Goal: Share content: Share content

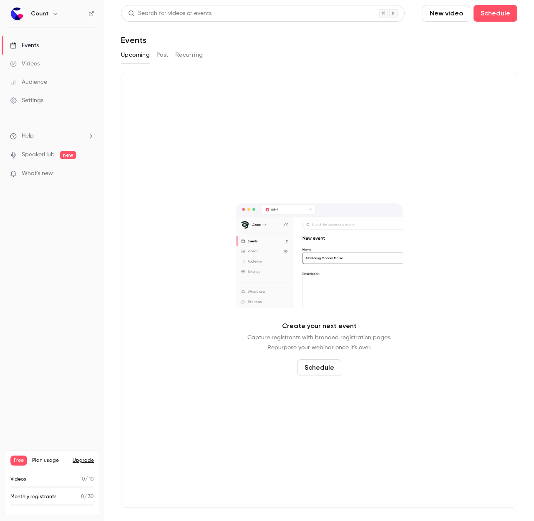
click at [309, 371] on button "Schedule" at bounding box center [319, 367] width 44 height 17
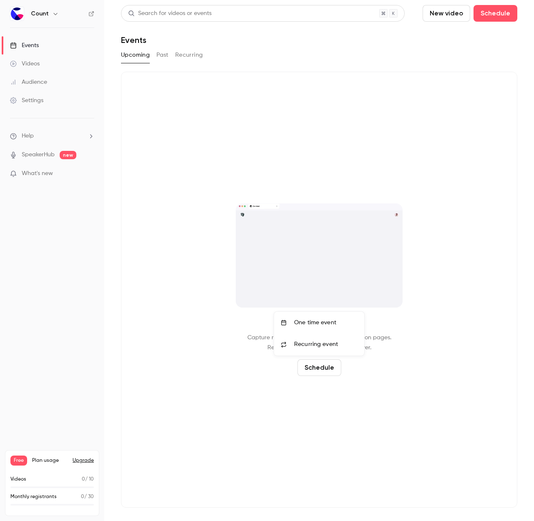
click at [303, 321] on div "One time event" at bounding box center [325, 323] width 63 height 8
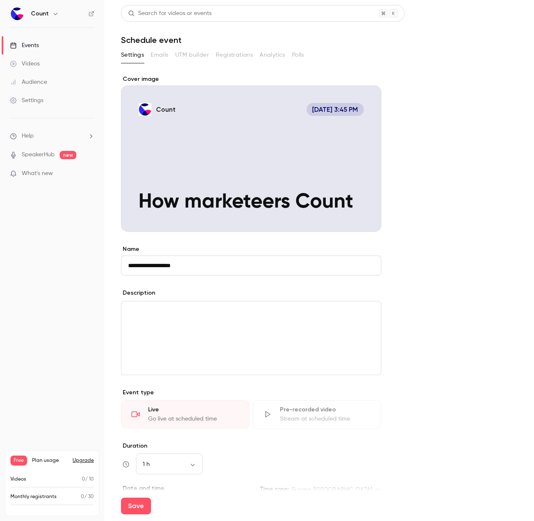
type input "**********"
click at [416, 378] on form "**********" at bounding box center [319, 356] width 396 height 562
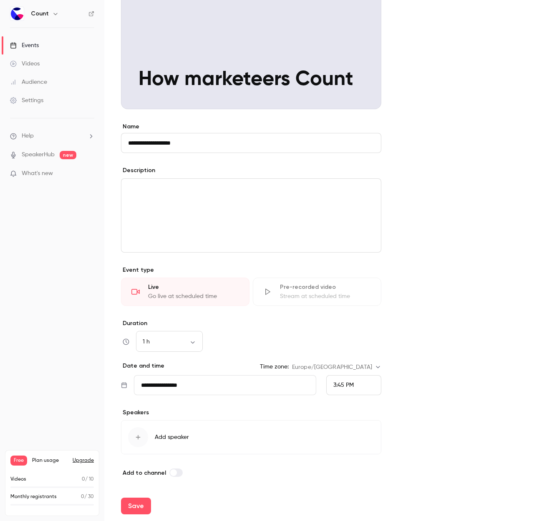
scroll to position [123, 0]
click at [176, 339] on body "**********" at bounding box center [267, 260] width 534 height 521
click at [173, 402] on li "45 min" at bounding box center [169, 408] width 67 height 22
type input "**"
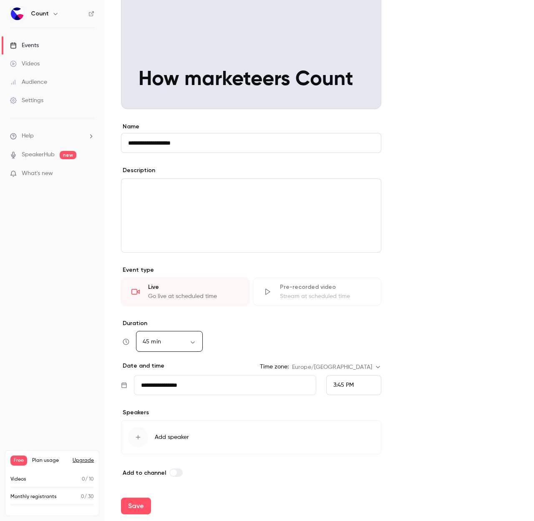
click at [294, 346] on div "45 min ** ​" at bounding box center [251, 342] width 260 height 20
click at [137, 425] on button "Add speaker" at bounding box center [251, 437] width 260 height 34
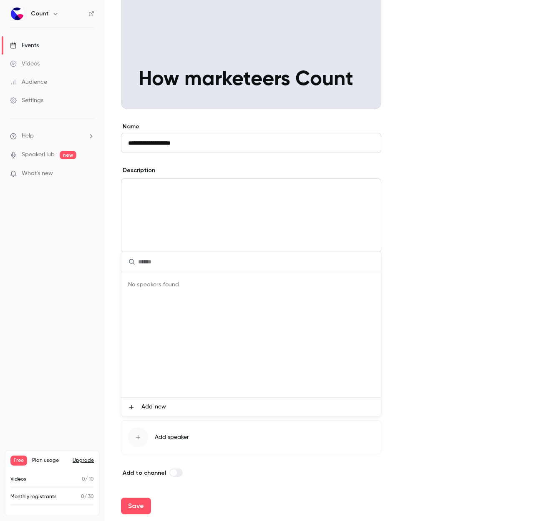
click at [155, 401] on li "Add new" at bounding box center [250, 407] width 259 height 19
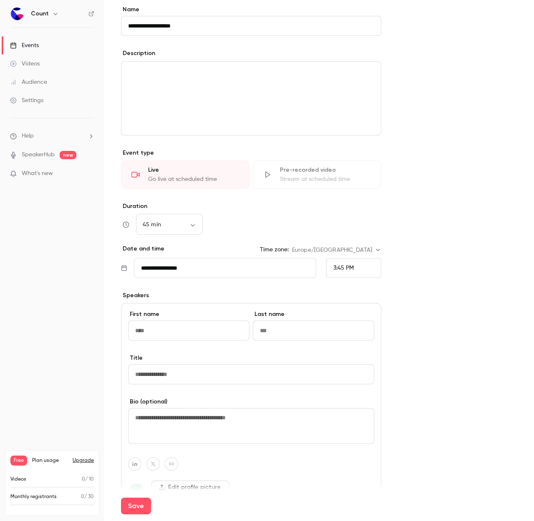
scroll to position [255, 0]
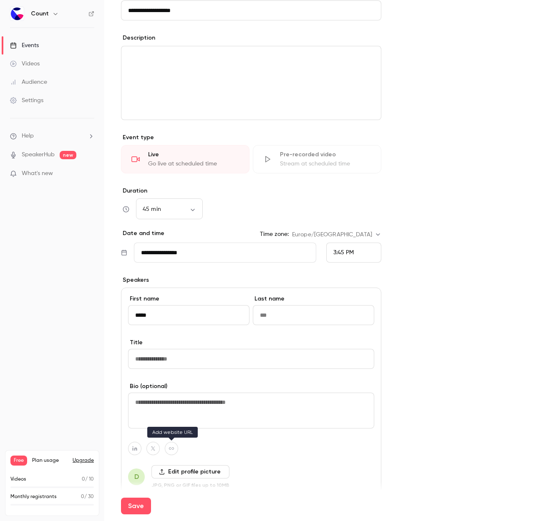
type input "*****"
type input "**********"
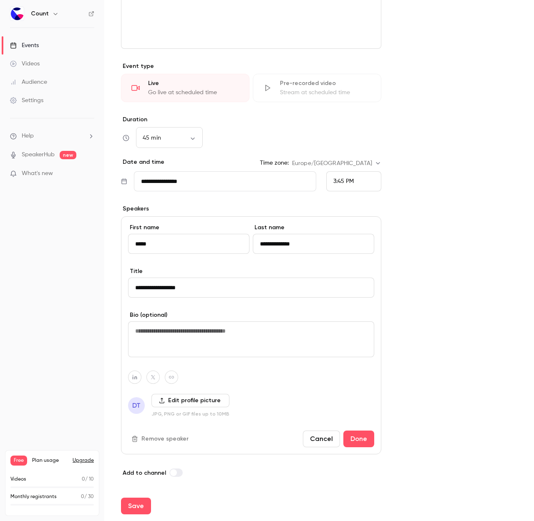
scroll to position [326, 0]
type input "**********"
click at [181, 399] on label "Edit profile picture" at bounding box center [190, 400] width 78 height 13
click at [0, 0] on input "Edit profile picture" at bounding box center [0, 0] width 0 height 0
click at [178, 401] on label "Edit profile picture" at bounding box center [190, 400] width 78 height 13
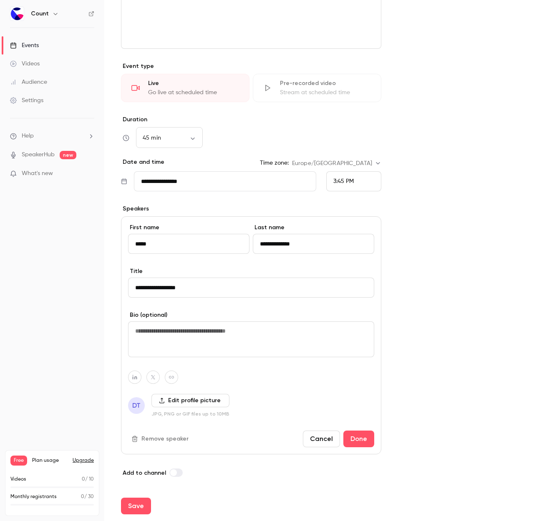
click at [0, 0] on input "Edit profile picture" at bounding box center [0, 0] width 0 height 0
click at [220, 403] on label "Edit profile picture" at bounding box center [190, 400] width 78 height 13
click at [0, 0] on input "Edit profile picture" at bounding box center [0, 0] width 0 height 0
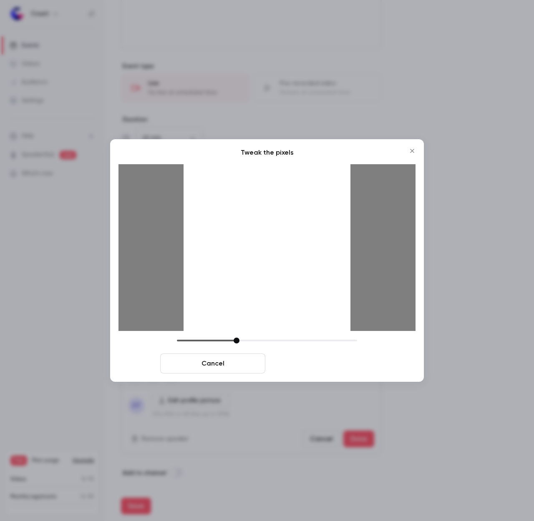
click at [326, 365] on button "Crop and save" at bounding box center [320, 364] width 105 height 20
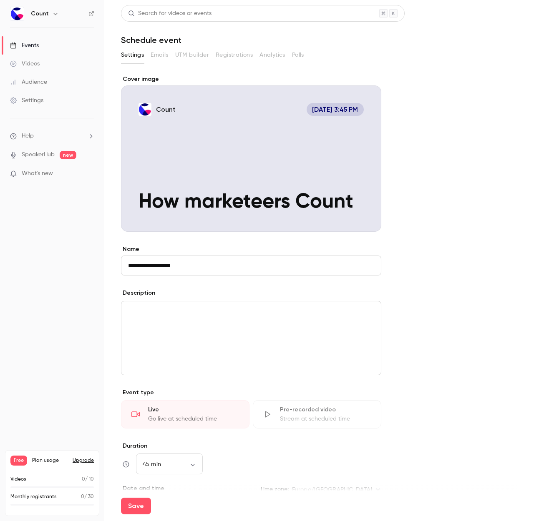
scroll to position [0, 0]
click at [173, 171] on div "Cover image" at bounding box center [251, 153] width 260 height 157
click at [0, 0] on input "Count [DATE] 3:45 PM How marketeers Count" at bounding box center [0, 0] width 0 height 0
click at [188, 198] on div "Cover image" at bounding box center [251, 153] width 260 height 157
click at [0, 0] on input "Count [DATE] 3:45 PM How marketeers Count" at bounding box center [0, 0] width 0 height 0
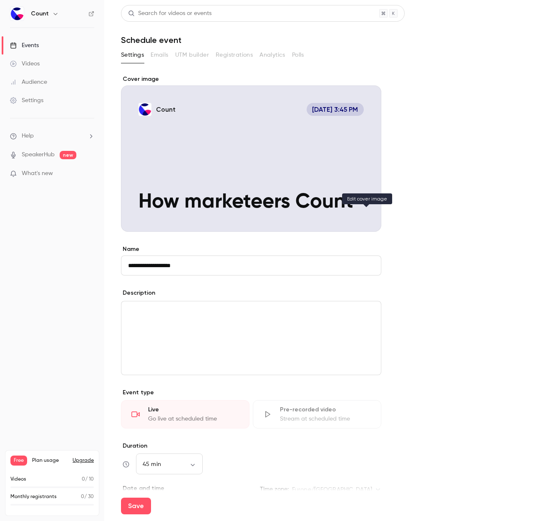
click at [369, 220] on button "Count [DATE] 3:45 PM How marketeers Count" at bounding box center [366, 216] width 17 height 17
click at [140, 508] on button "Save" at bounding box center [136, 506] width 30 height 17
type input "**"
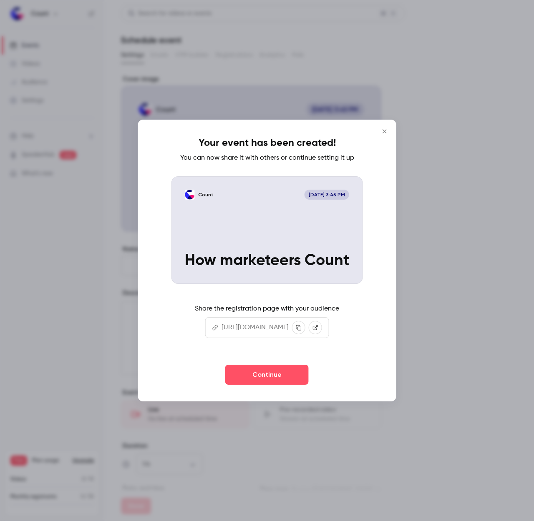
click at [389, 129] on icon "Close" at bounding box center [384, 131] width 10 height 7
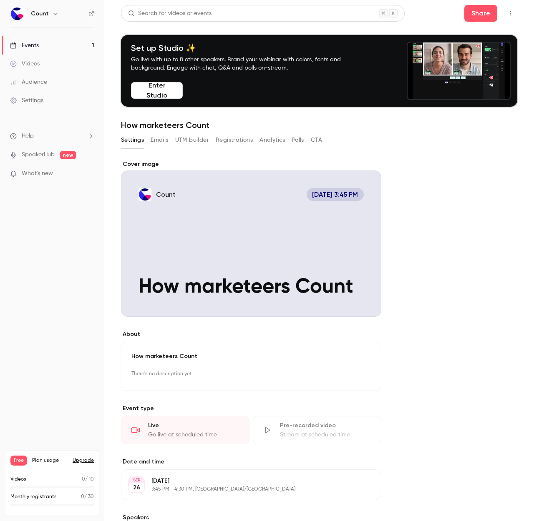
click at [157, 142] on button "Emails" at bounding box center [160, 139] width 18 height 13
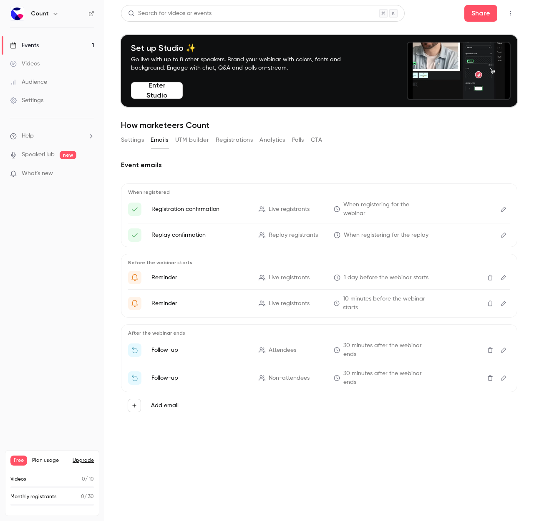
click at [154, 136] on button "Emails" at bounding box center [160, 139] width 18 height 13
click at [193, 134] on button "UTM builder" at bounding box center [192, 139] width 34 height 13
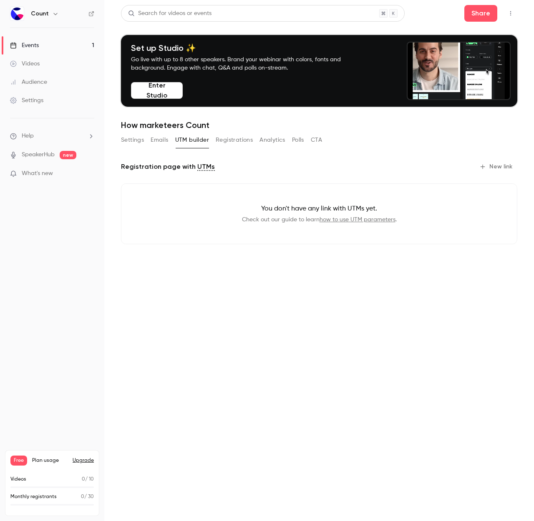
click at [232, 136] on button "Registrations" at bounding box center [234, 139] width 37 height 13
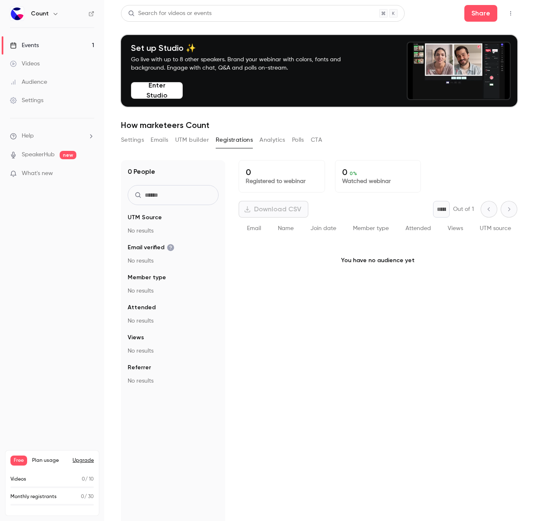
click at [278, 140] on button "Analytics" at bounding box center [272, 139] width 26 height 13
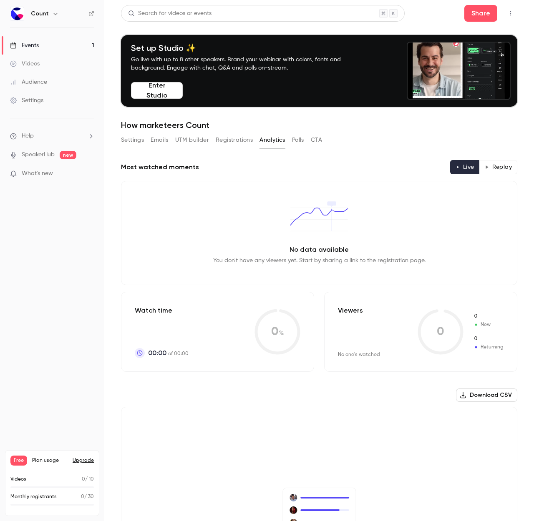
click at [303, 140] on button "Polls" at bounding box center [298, 139] width 12 height 13
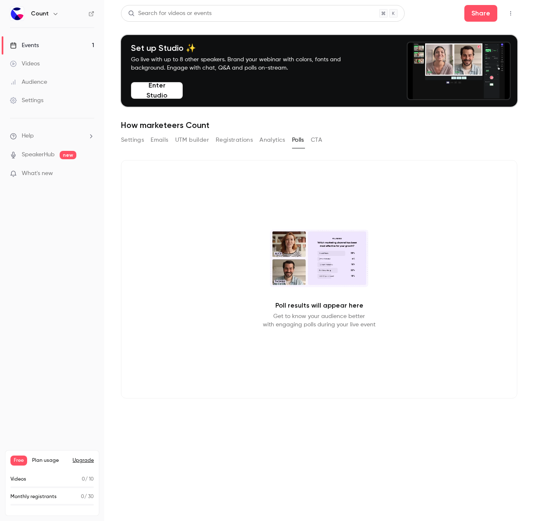
click at [322, 140] on button "CTA" at bounding box center [316, 139] width 11 height 13
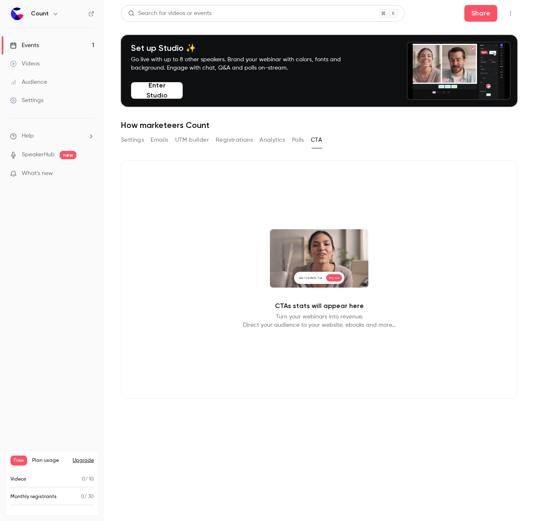
click at [334, 308] on p "CTAs stats will appear here" at bounding box center [319, 306] width 89 height 10
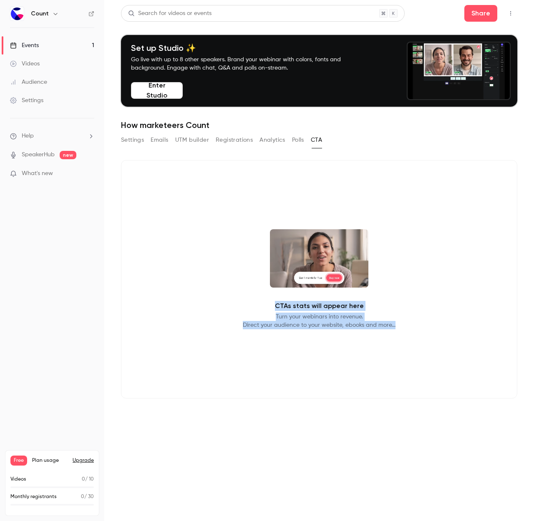
drag, startPoint x: 339, startPoint y: 345, endPoint x: 335, endPoint y: 296, distance: 49.0
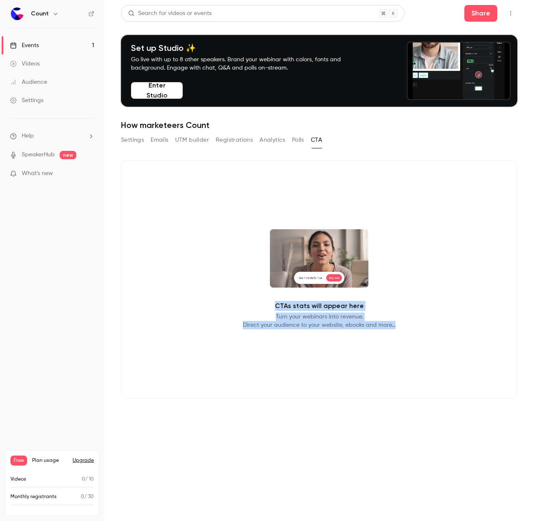
click at [335, 296] on div "CTAs stats will appear here Turn your webinars into revenue. Direct your audien…" at bounding box center [319, 279] width 396 height 238
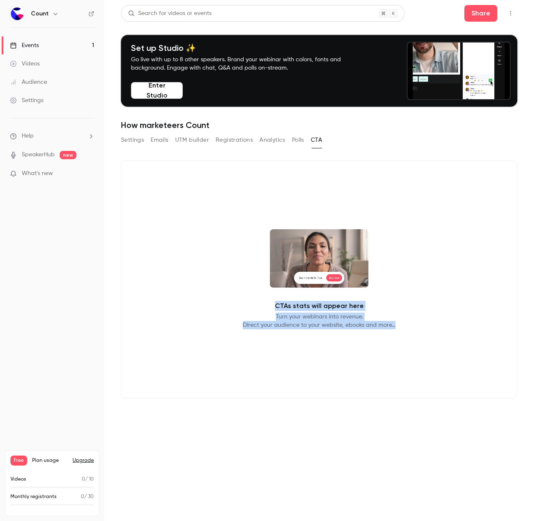
click at [335, 296] on div "CTAs stats will appear here Turn your webinars into revenue. Direct your audien…" at bounding box center [319, 279] width 396 height 238
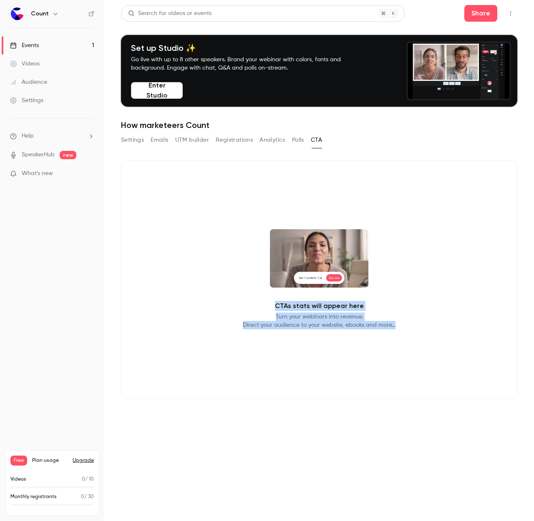
drag, startPoint x: 335, startPoint y: 296, endPoint x: 336, endPoint y: 338, distance: 41.7
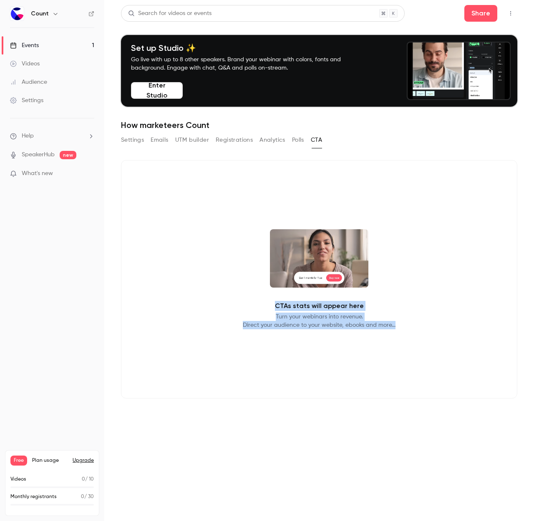
click at [336, 338] on div "CTAs stats will appear here Turn your webinars into revenue. Direct your audien…" at bounding box center [319, 279] width 396 height 238
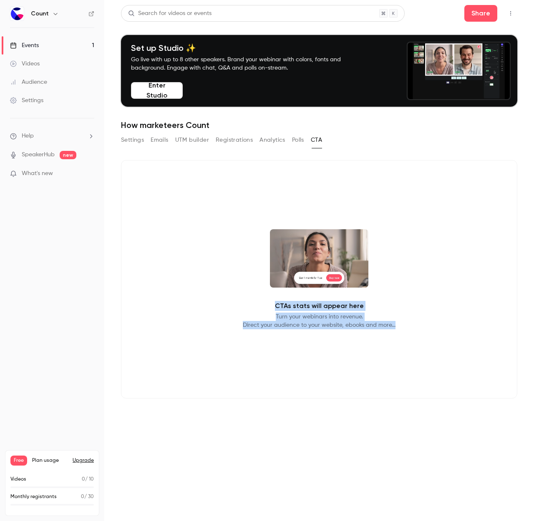
click at [336, 338] on div "CTAs stats will appear here Turn your webinars into revenue. Direct your audien…" at bounding box center [319, 279] width 396 height 238
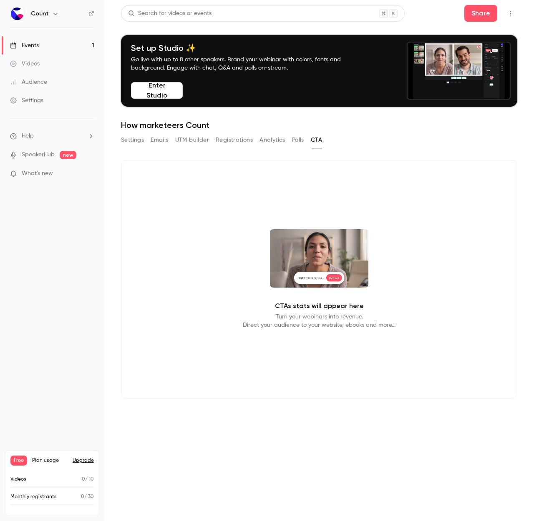
click at [28, 61] on div "Videos" at bounding box center [25, 64] width 30 height 8
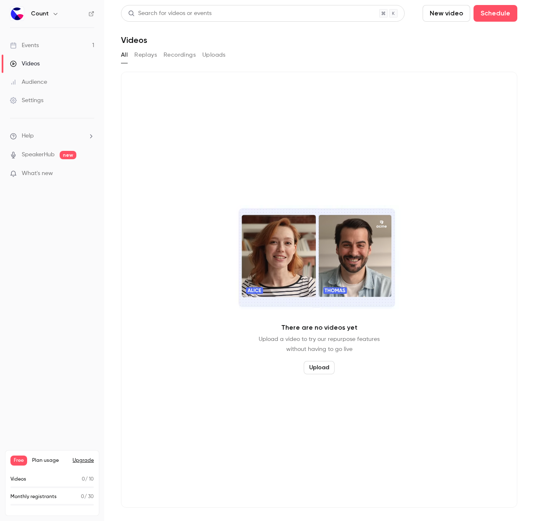
click at [323, 366] on button "Upload" at bounding box center [319, 367] width 31 height 13
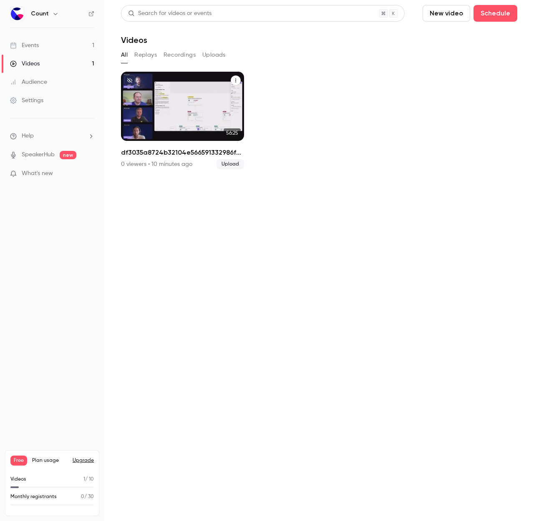
click at [176, 104] on p "df3035a8724b32104e566591332986fa_sequel_4d80122e-d700-4274-8017-67fcb81d8391_0" at bounding box center [182, 115] width 106 height 33
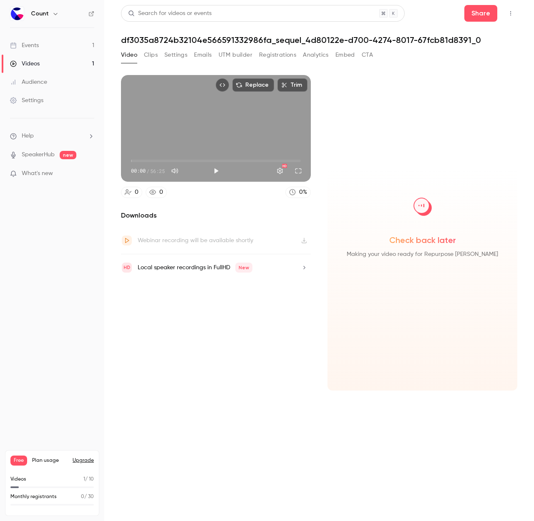
click at [418, 213] on img at bounding box center [422, 207] width 42 height 42
click at [44, 462] on span "Plan usage" at bounding box center [49, 460] width 35 height 7
click at [202, 384] on div "Downloads Webinar recording will be available shortly Local speaker recordings …" at bounding box center [216, 301] width 190 height 180
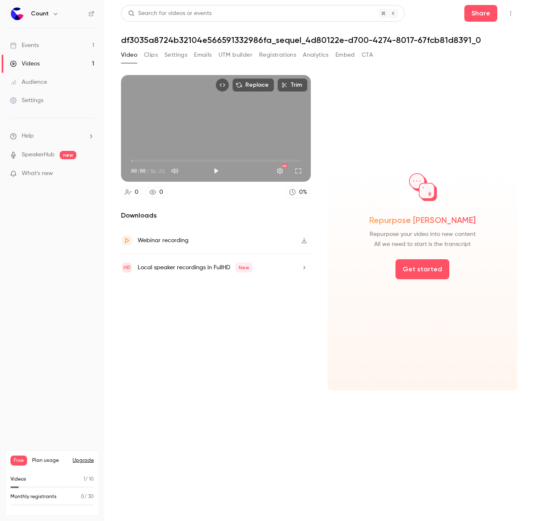
click at [406, 143] on div "Repurpose Ai Repurpose your video into new content All we need to start is the …" at bounding box center [422, 233] width 190 height 316
click at [420, 269] on button "Get started" at bounding box center [422, 269] width 54 height 20
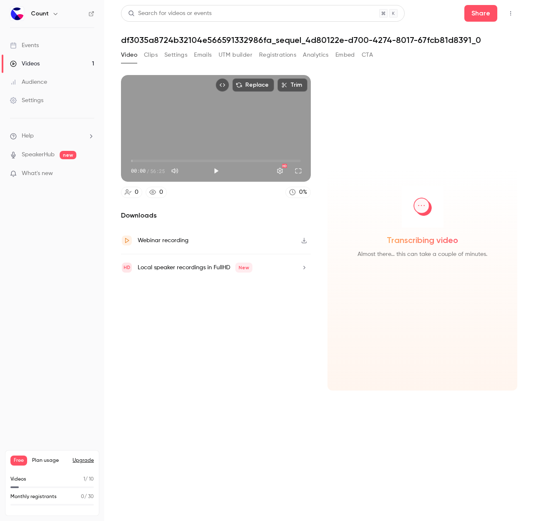
click at [152, 55] on button "Clips" at bounding box center [151, 54] width 14 height 13
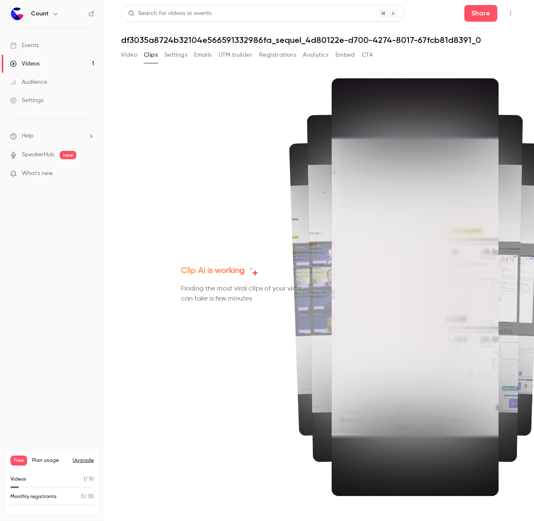
click at [168, 52] on button "Settings" at bounding box center [175, 54] width 23 height 13
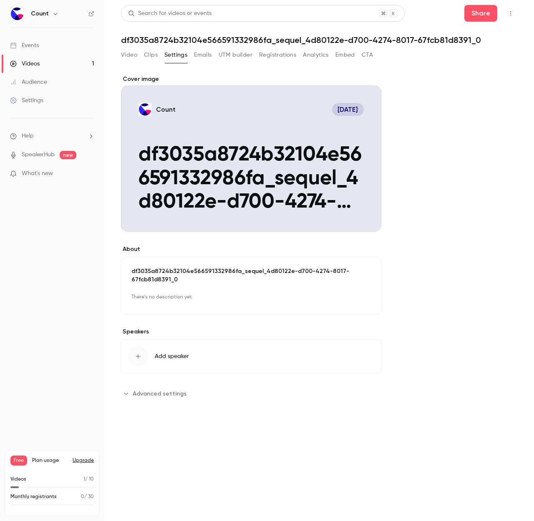
click at [153, 55] on button "Clips" at bounding box center [151, 54] width 14 height 13
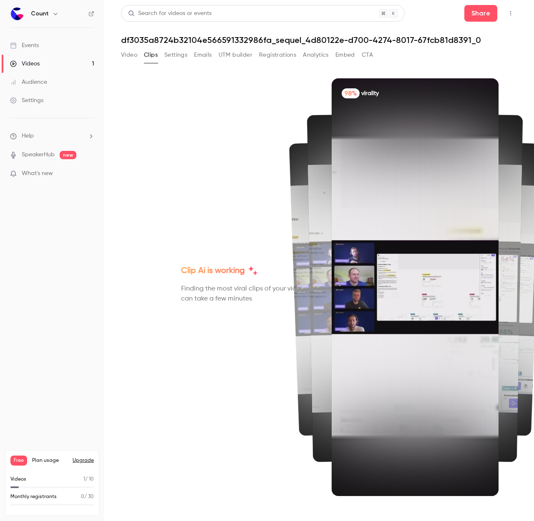
click at [414, 311] on img at bounding box center [414, 288] width 167 height 94
click at [305, 261] on img at bounding box center [376, 287] width 168 height 98
click at [182, 58] on button "Settings" at bounding box center [175, 54] width 23 height 13
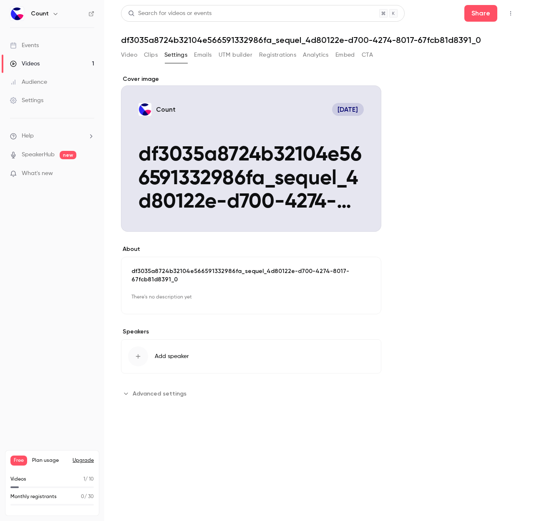
click at [198, 54] on button "Emails" at bounding box center [203, 54] width 18 height 13
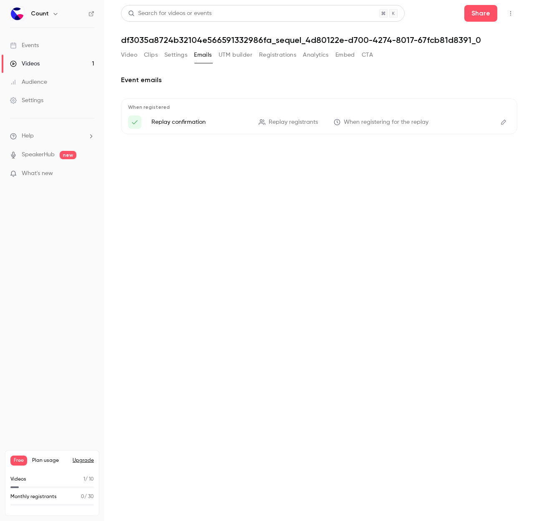
click at [224, 48] on div "Search for videos or events Share df3035a8724b32104e566591332986fa_sequel_4d801…" at bounding box center [319, 260] width 396 height 511
click at [226, 53] on button "UTM builder" at bounding box center [235, 54] width 34 height 13
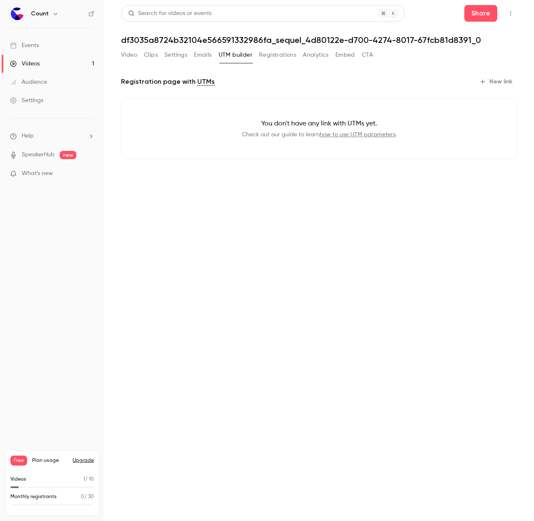
click at [270, 55] on button "Registrations" at bounding box center [277, 54] width 37 height 13
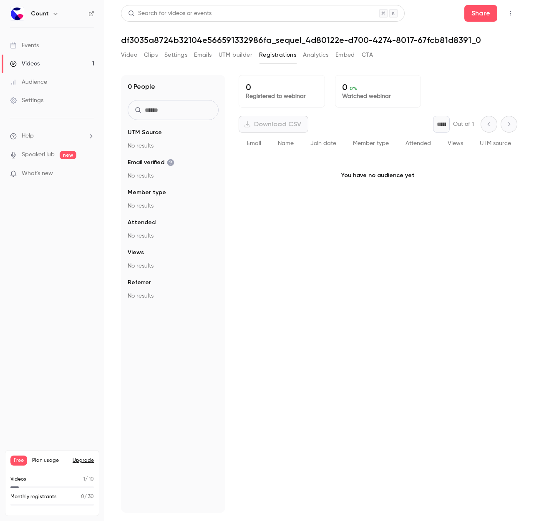
click at [316, 55] on button "Analytics" at bounding box center [316, 54] width 26 height 13
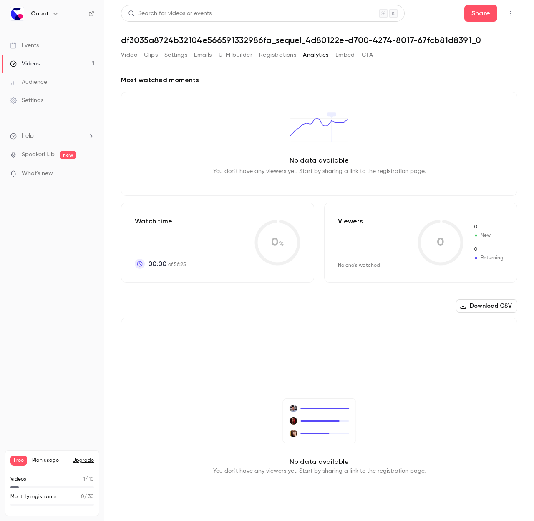
click at [349, 58] on button "Embed" at bounding box center [345, 54] width 20 height 13
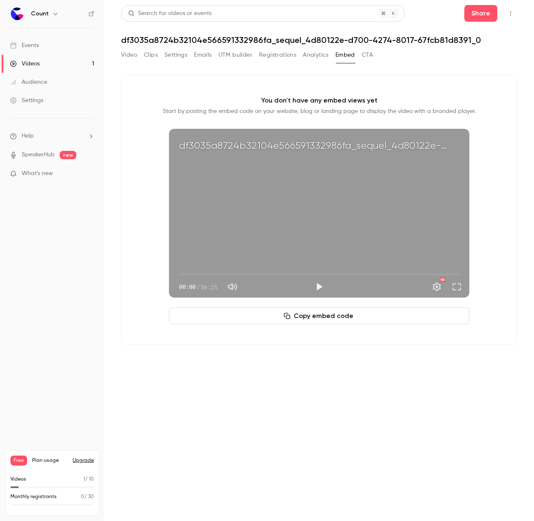
click at [123, 57] on button "Video" at bounding box center [129, 54] width 16 height 13
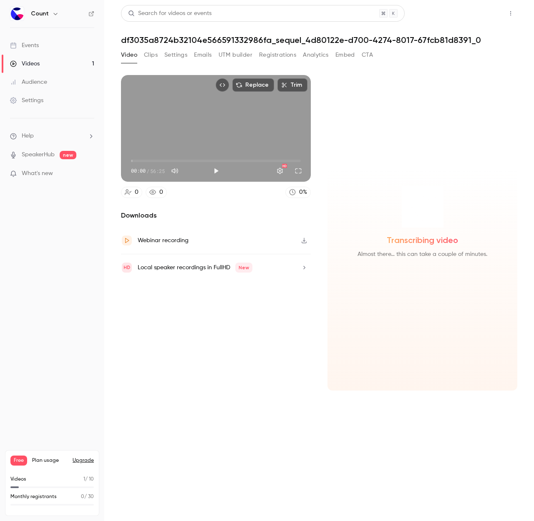
click at [482, 10] on button "Share" at bounding box center [480, 13] width 33 height 17
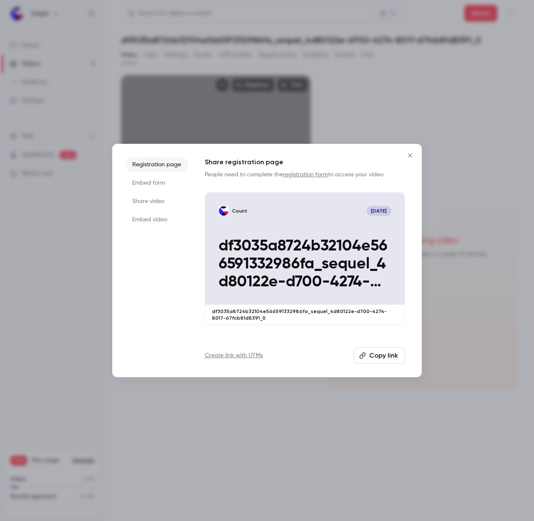
click at [378, 355] on button "Copy link" at bounding box center [379, 355] width 51 height 17
click at [146, 183] on li "Embed form" at bounding box center [156, 183] width 63 height 15
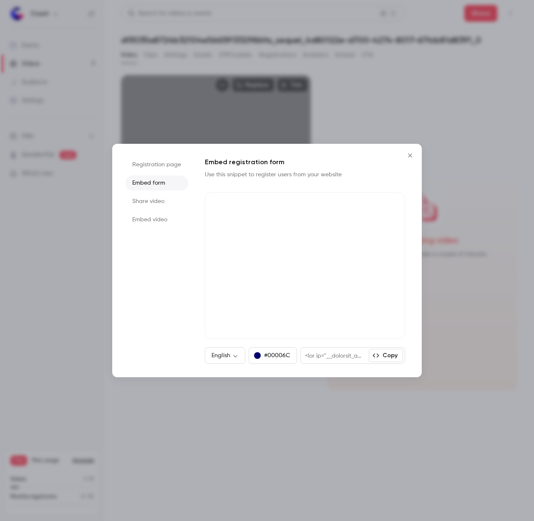
click at [343, 356] on div at bounding box center [335, 356] width 68 height 16
click at [169, 205] on li "Share video" at bounding box center [156, 201] width 63 height 15
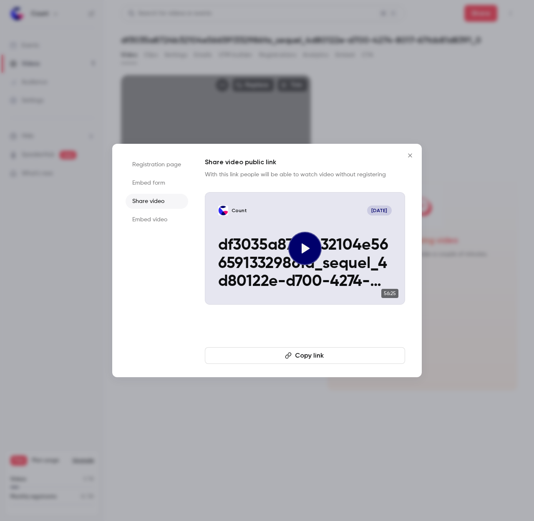
click at [166, 221] on li "Embed video" at bounding box center [156, 219] width 63 height 15
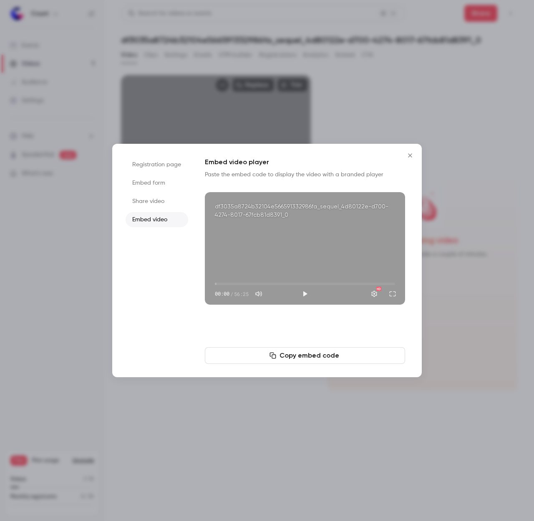
click at [147, 166] on li "Registration page" at bounding box center [156, 164] width 63 height 15
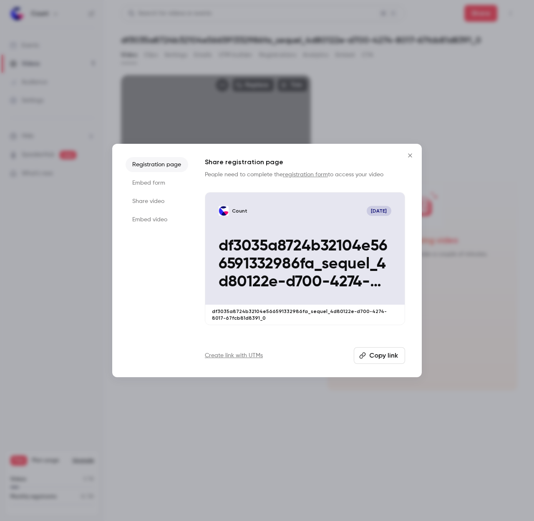
click at [390, 118] on div at bounding box center [267, 260] width 534 height 521
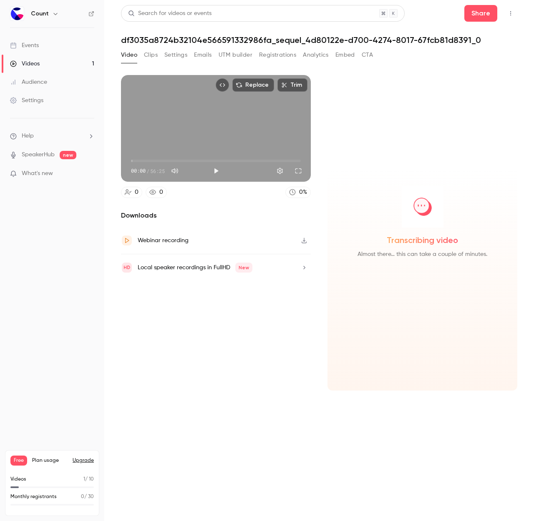
click at [347, 118] on div "Transcribing video Almost there… this can take a couple of minutes." at bounding box center [422, 233] width 190 height 316
